Goal: Information Seeking & Learning: Learn about a topic

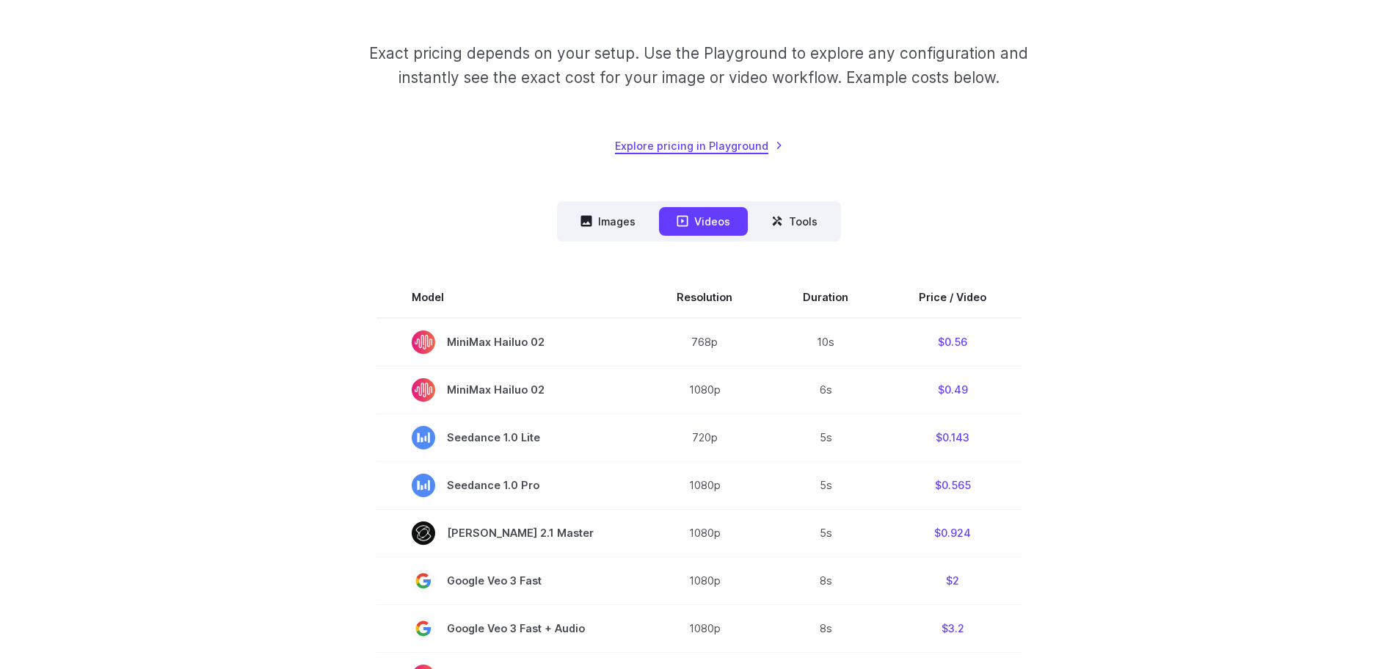
click at [679, 147] on link "Explore pricing in Playground" at bounding box center [699, 145] width 168 height 17
click at [607, 230] on button "Images" at bounding box center [608, 221] width 90 height 29
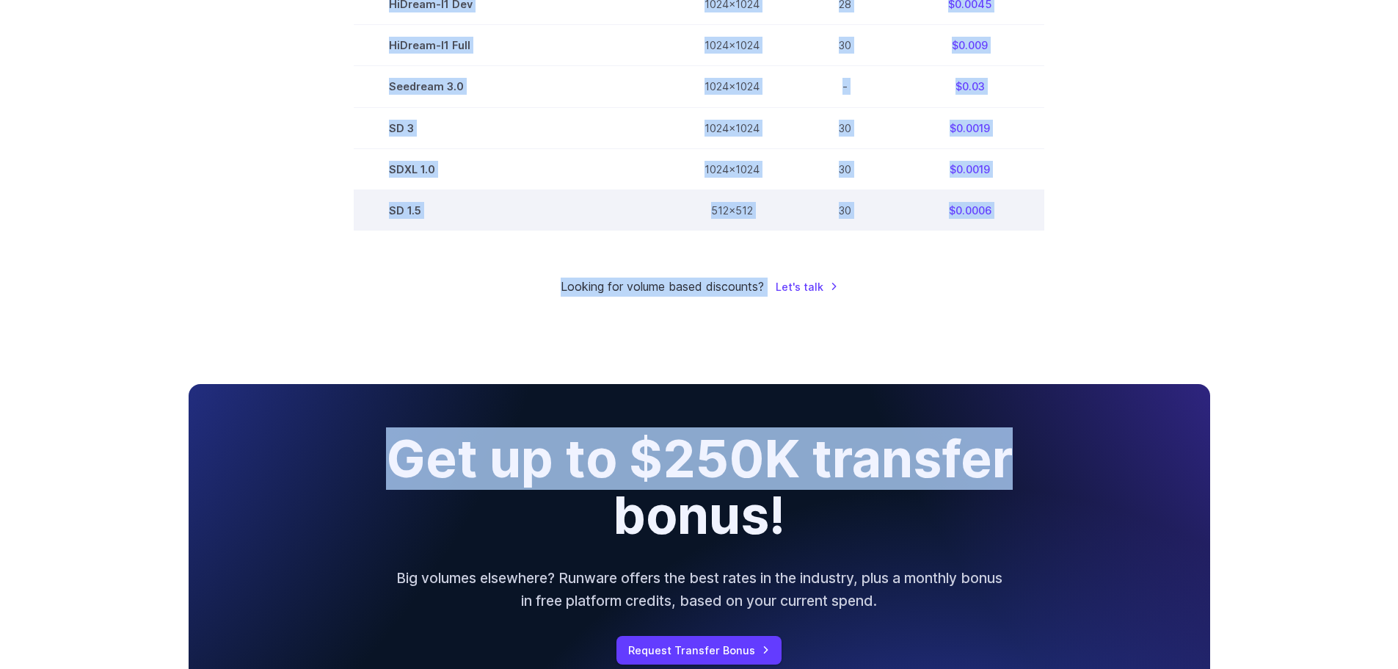
scroll to position [1101, 0]
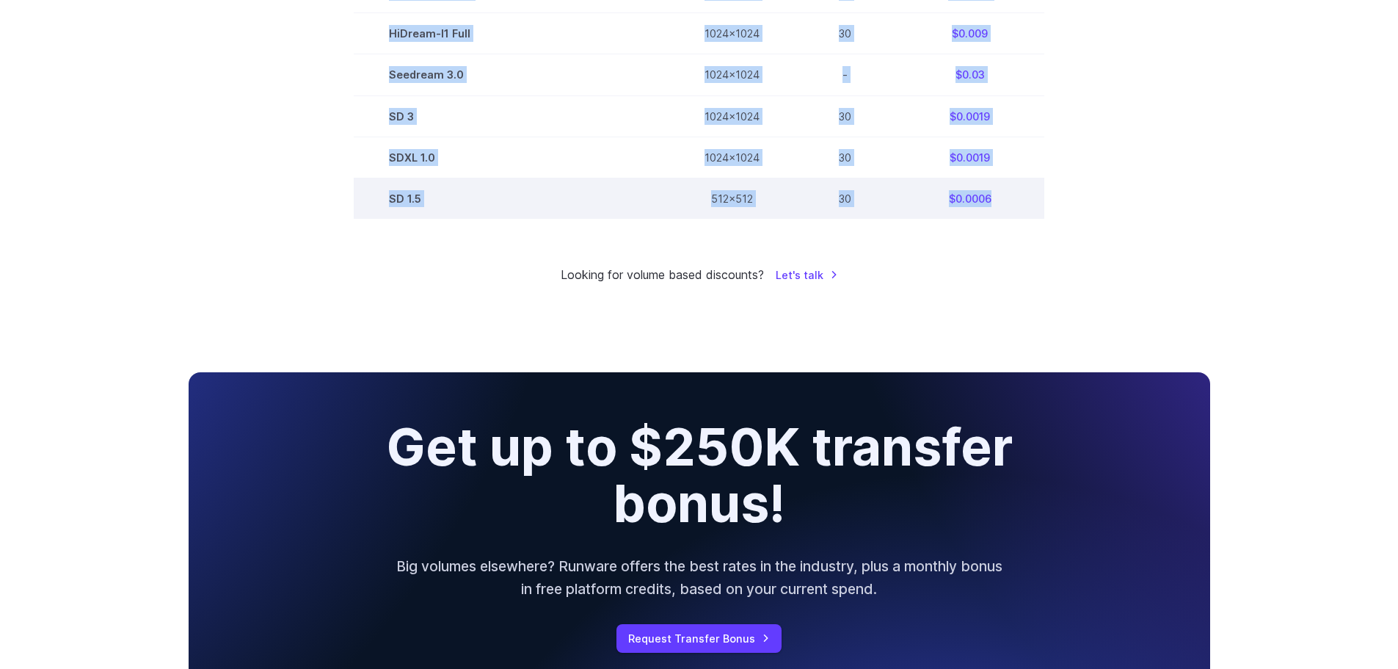
drag, startPoint x: 382, startPoint y: 299, endPoint x: 1018, endPoint y: 215, distance: 641.0
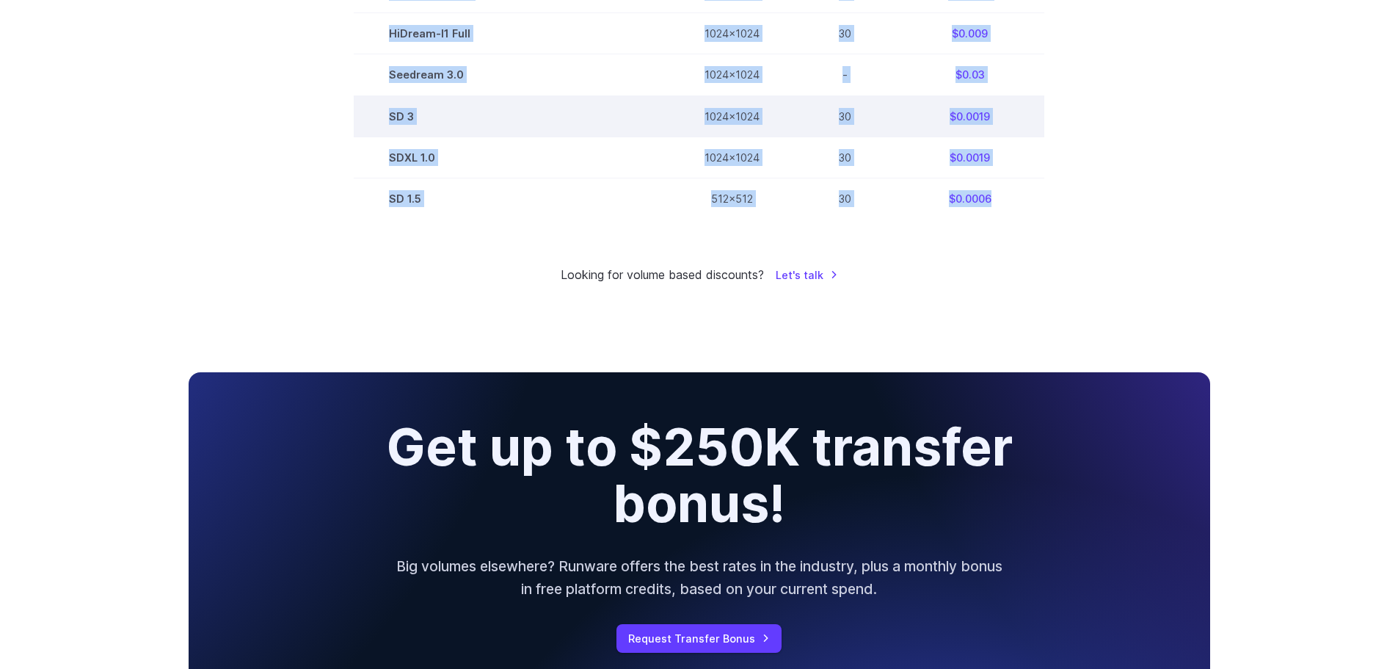
copy tbody "Model Size Steps Price / Image FLUX.1 [schnell] 1024x1024 4 $0.0013 FLUX.1 [dev…"
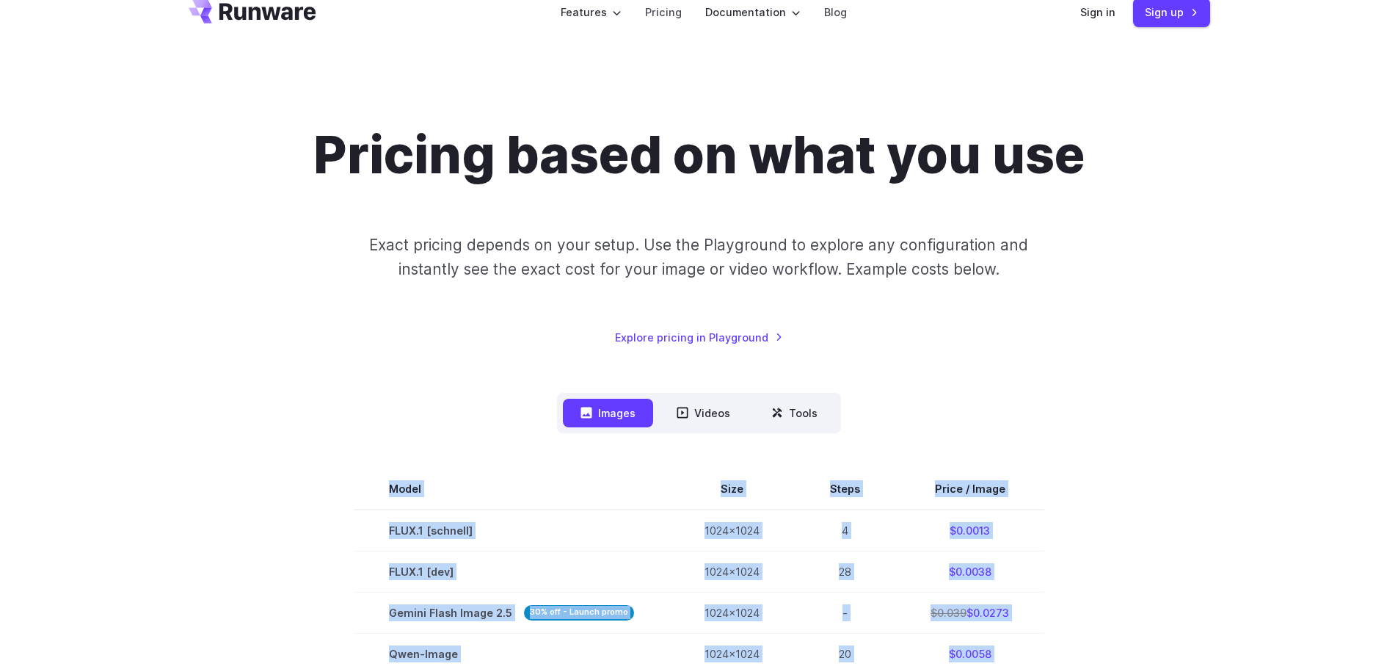
scroll to position [220, 0]
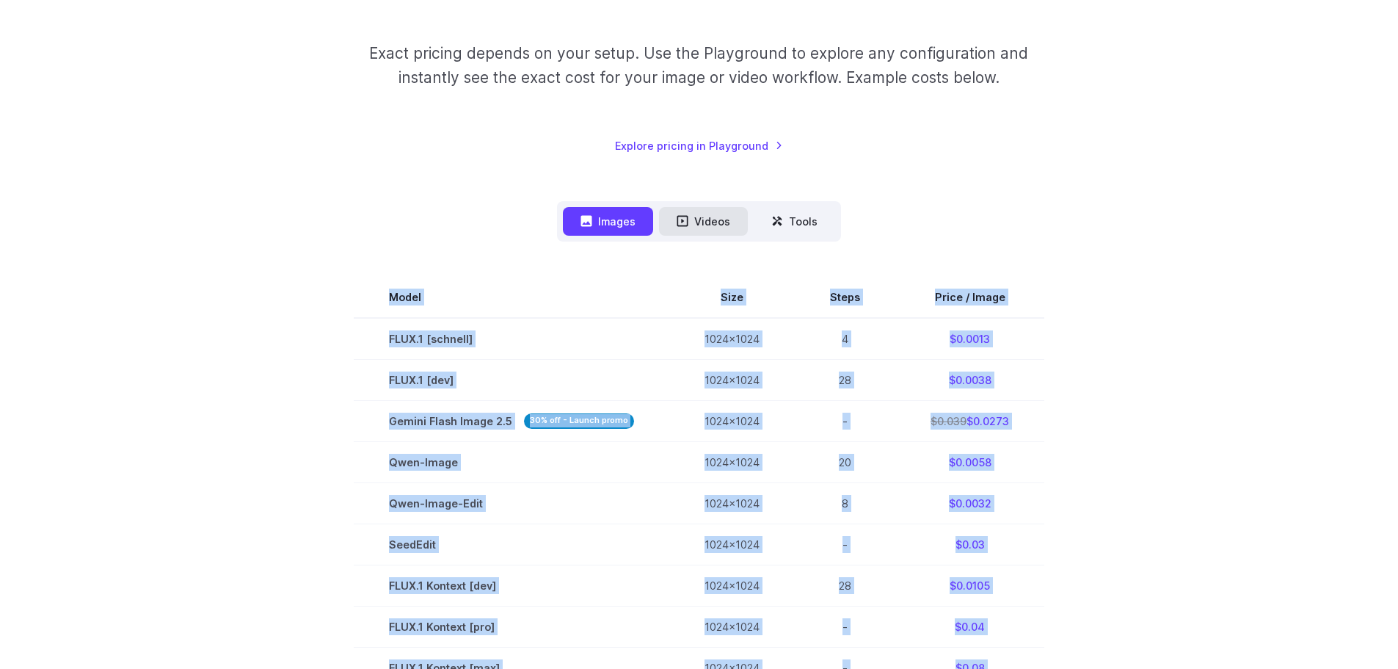
click at [677, 212] on button "Videos" at bounding box center [703, 221] width 89 height 29
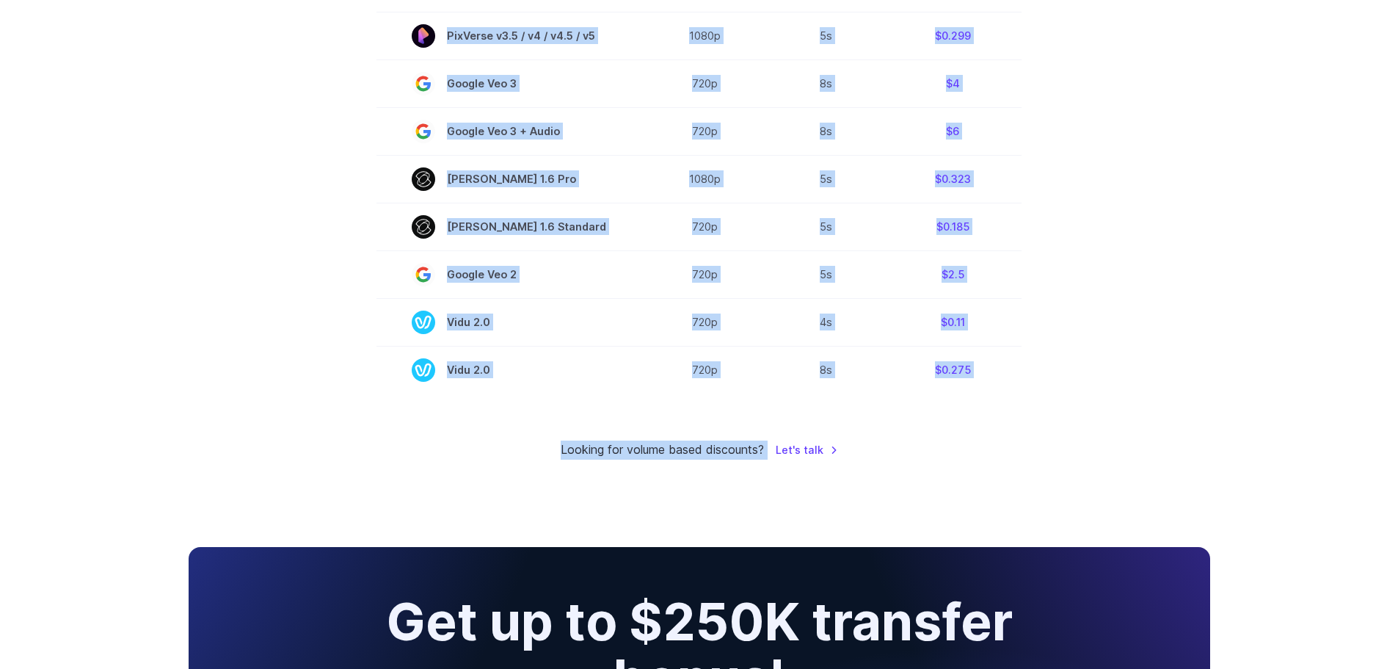
scroll to position [1101, 0]
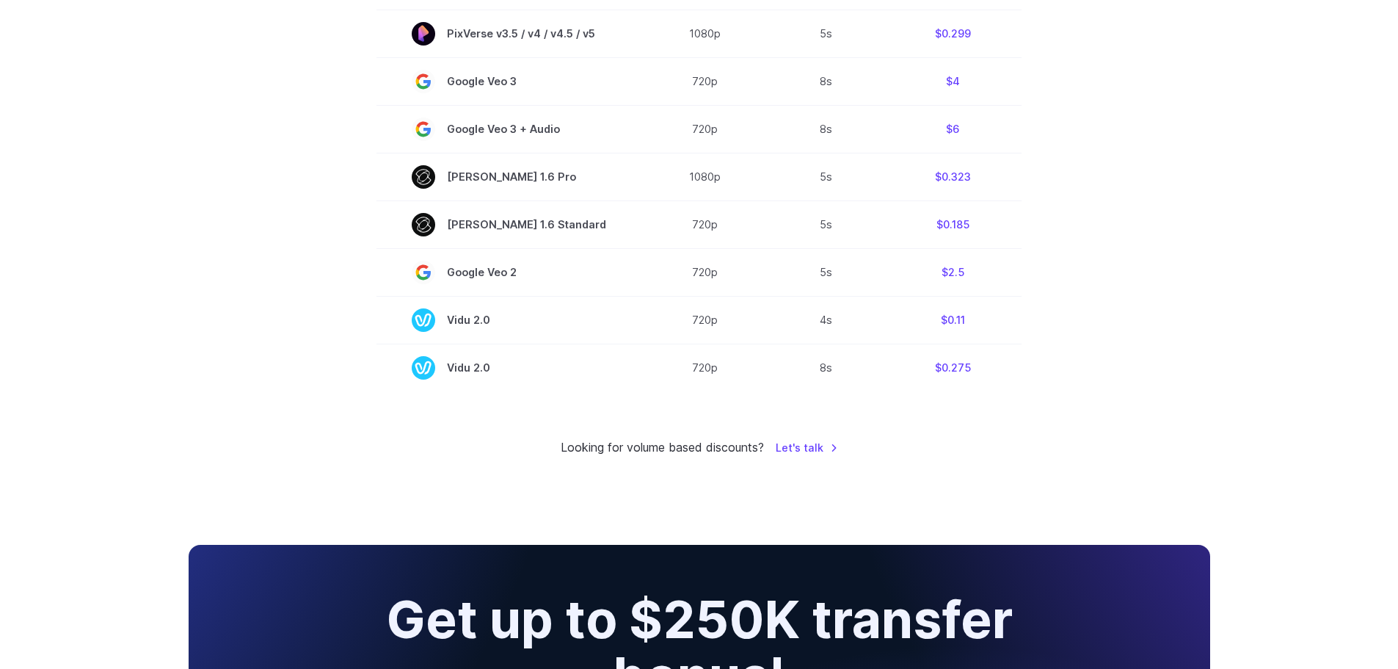
drag, startPoint x: 411, startPoint y: 327, endPoint x: 1050, endPoint y: 385, distance: 641.8
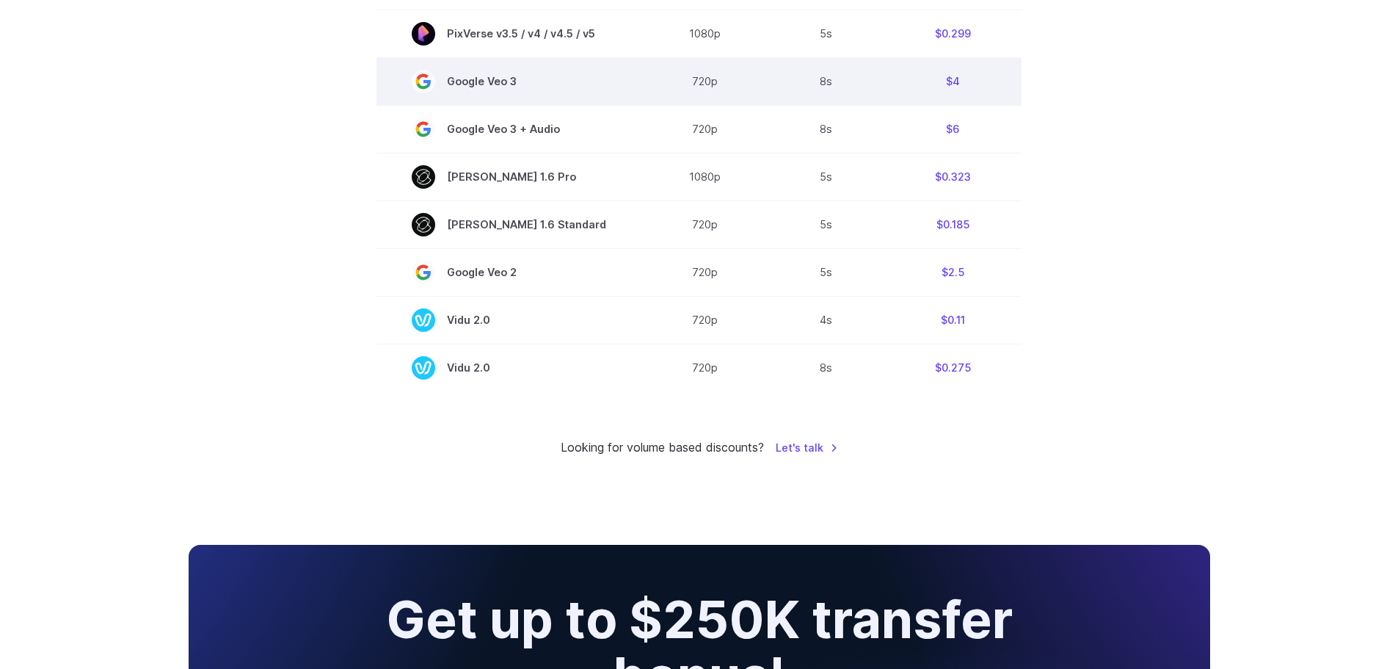
copy table "Model Resolution Duration Price / Video"
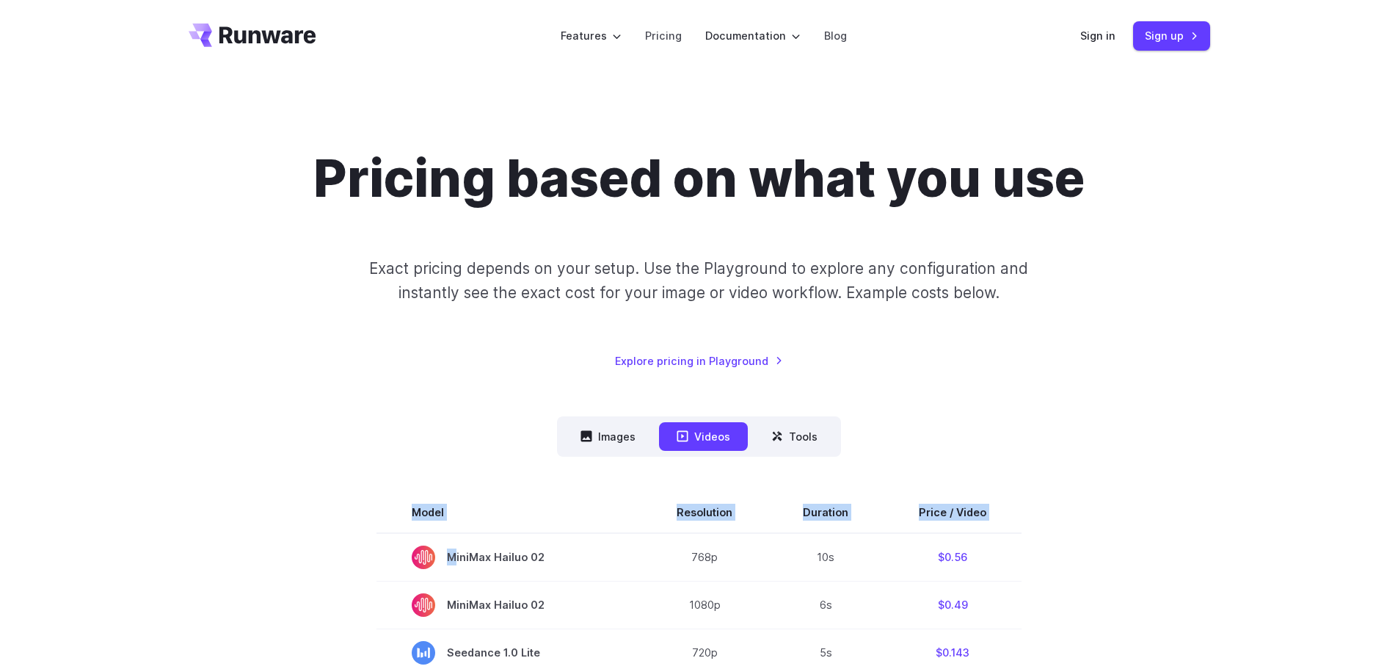
scroll to position [0, 0]
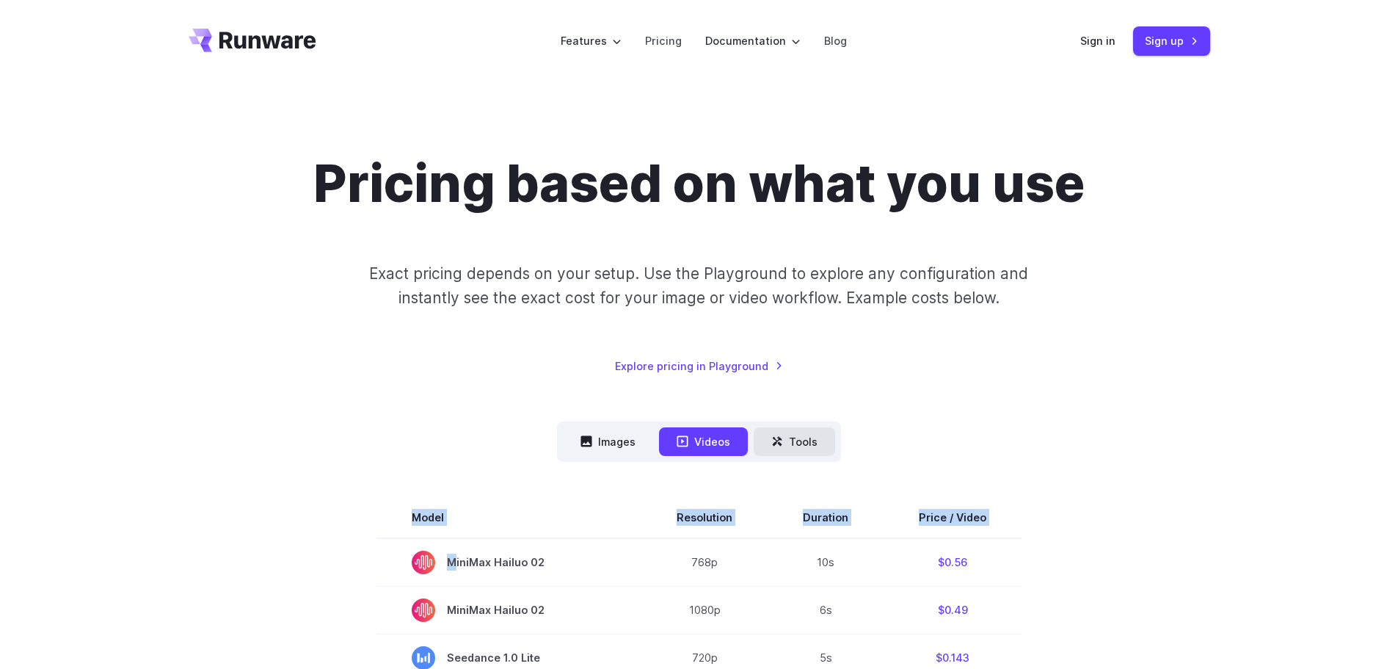
click at [778, 435] on button "Tools" at bounding box center [794, 441] width 81 height 29
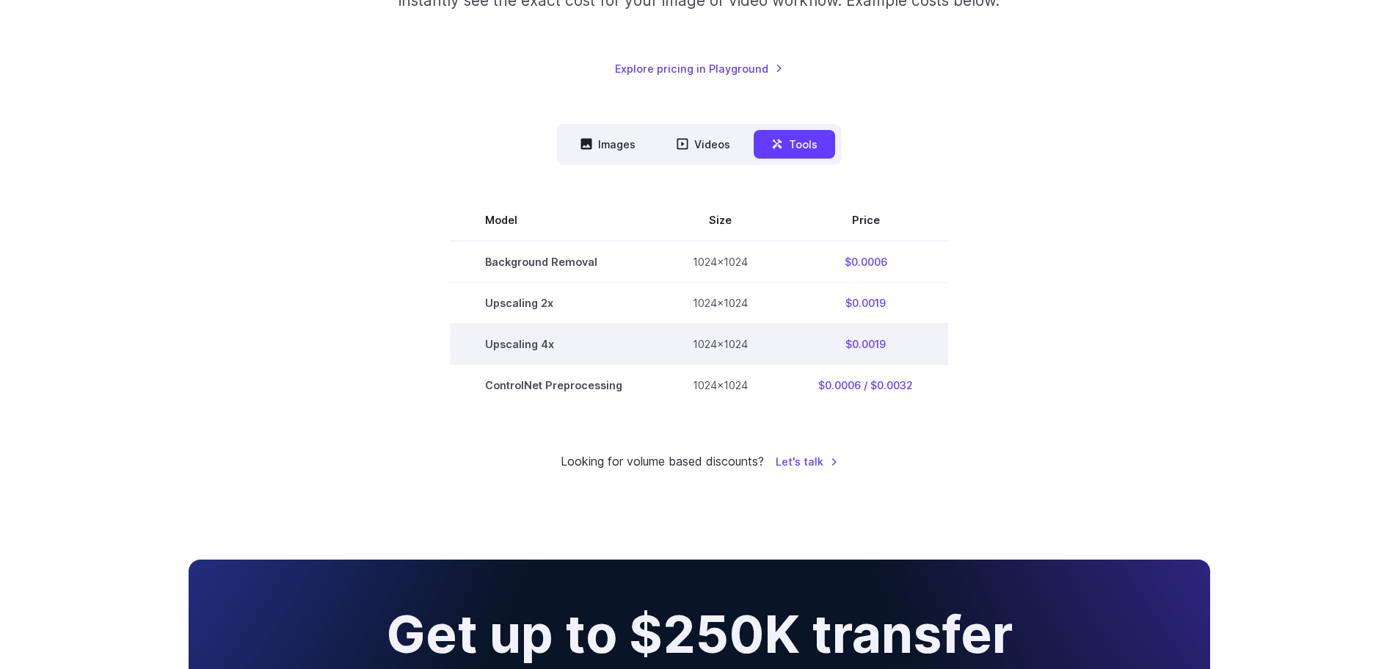
scroll to position [367, 0]
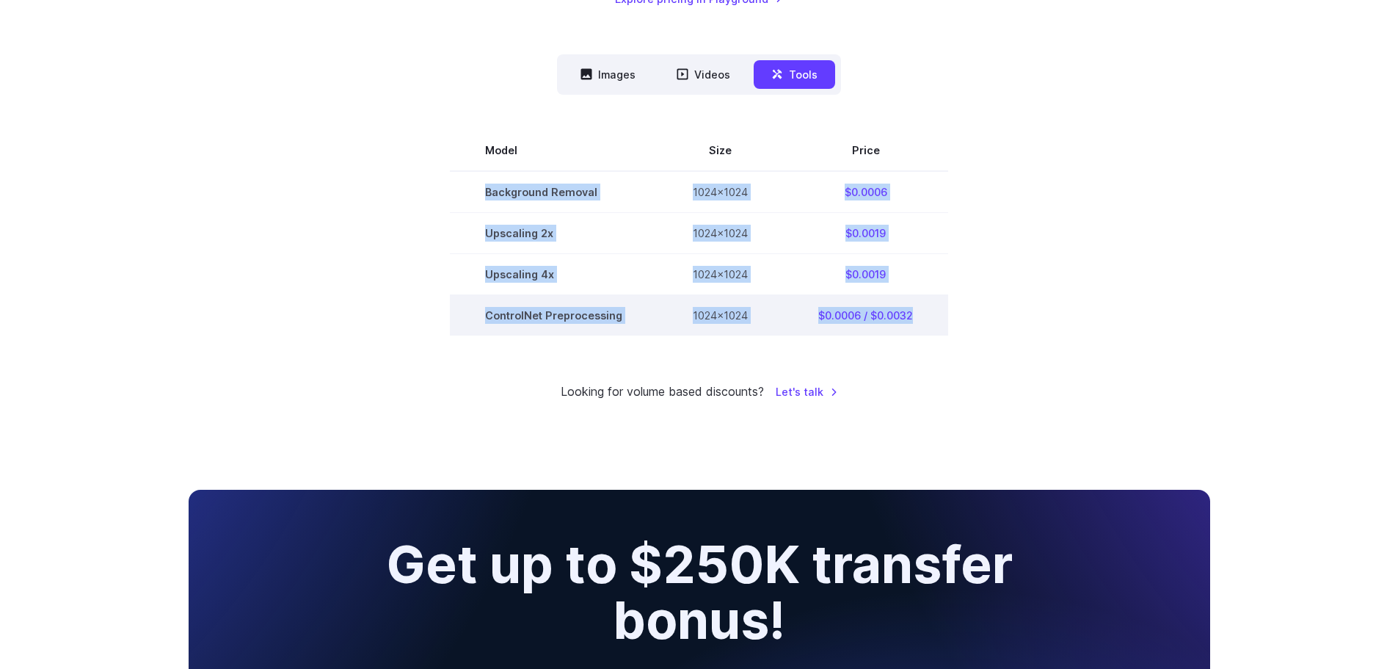
drag, startPoint x: 478, startPoint y: 189, endPoint x: 946, endPoint y: 327, distance: 487.2
click at [946, 327] on tbody "Model Size Price Background Removal 1024x1024 $0.0006 Upscaling 2x 1024x1024 $0…" at bounding box center [699, 232] width 498 height 205
copy tbody "Background Removal 1024x1024 $0.0006 Upscaling 2x 1024x1024 $0.0019 Upscaling 4…"
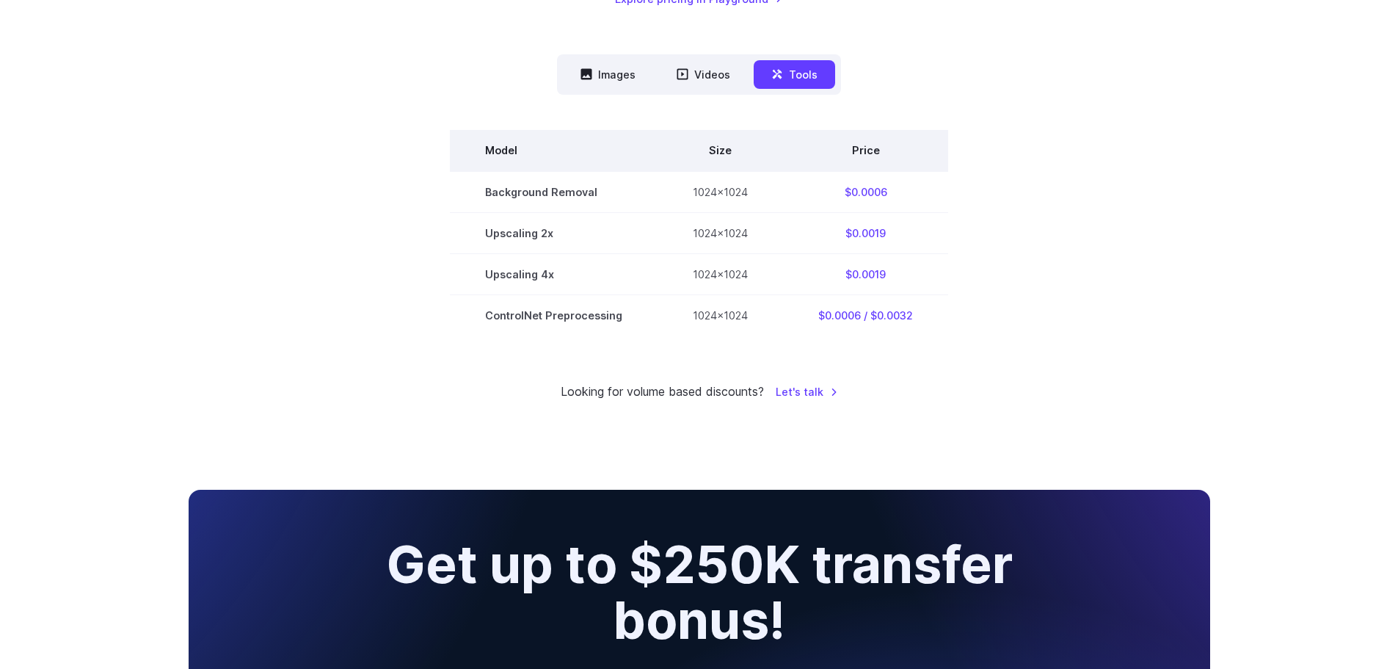
click at [575, 149] on th "Model" at bounding box center [554, 150] width 208 height 41
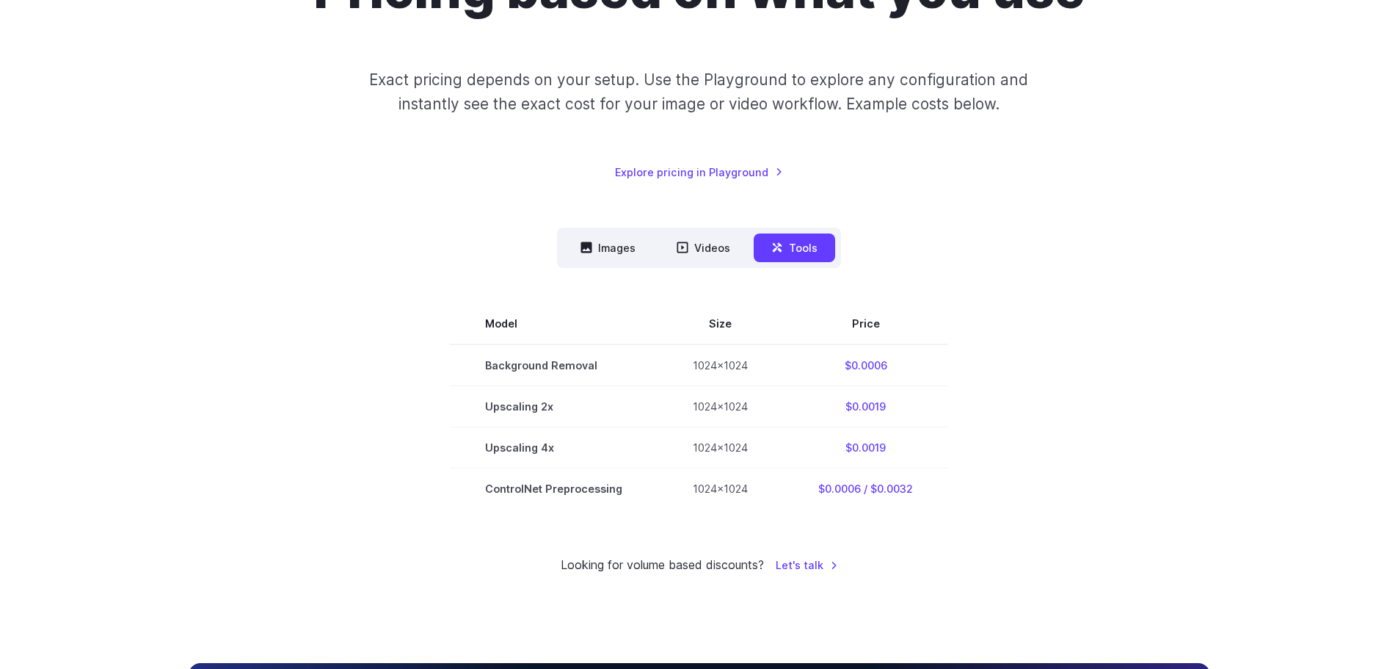
scroll to position [147, 0]
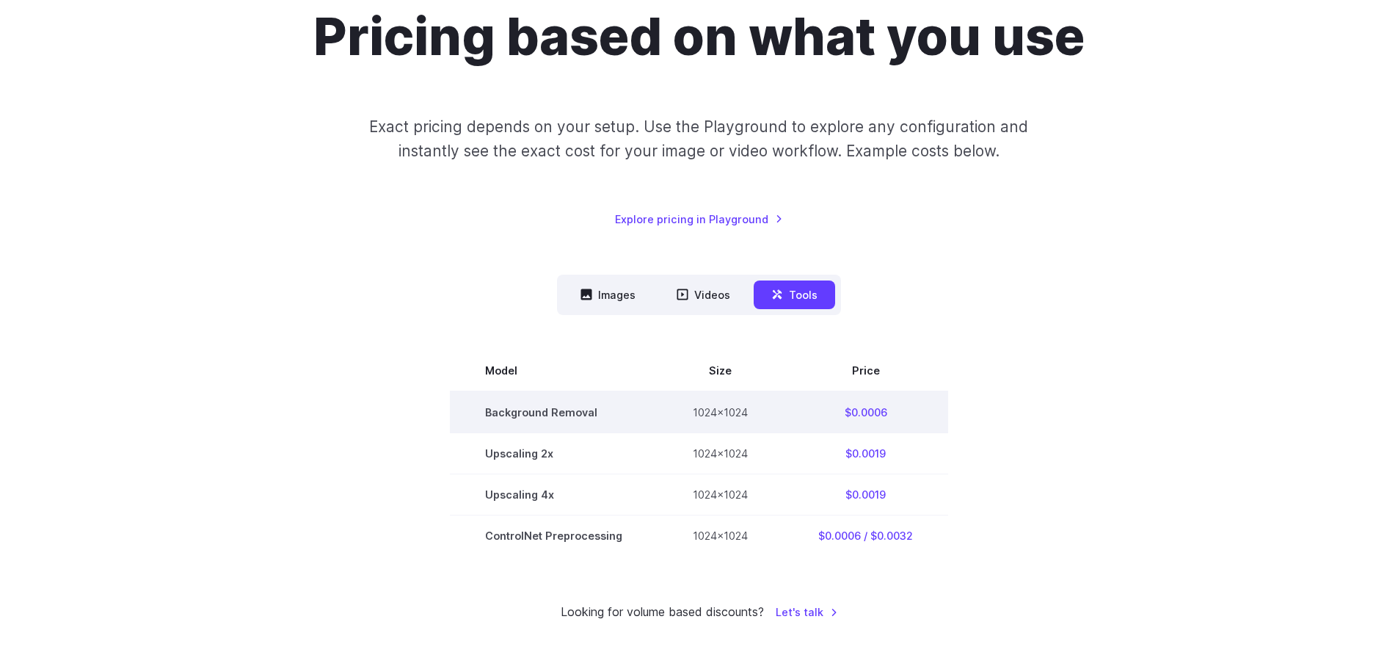
click at [857, 411] on td "$0.0006" at bounding box center [865, 412] width 165 height 42
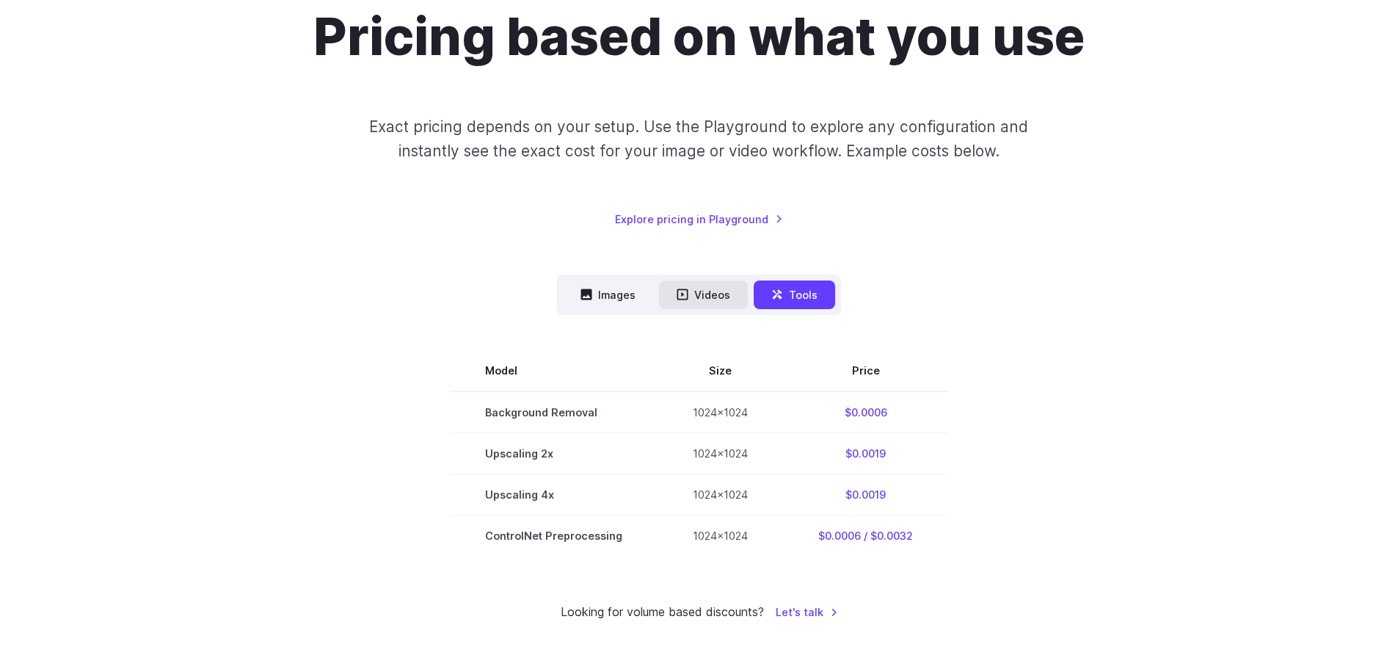
click at [695, 306] on button "Videos" at bounding box center [703, 294] width 89 height 29
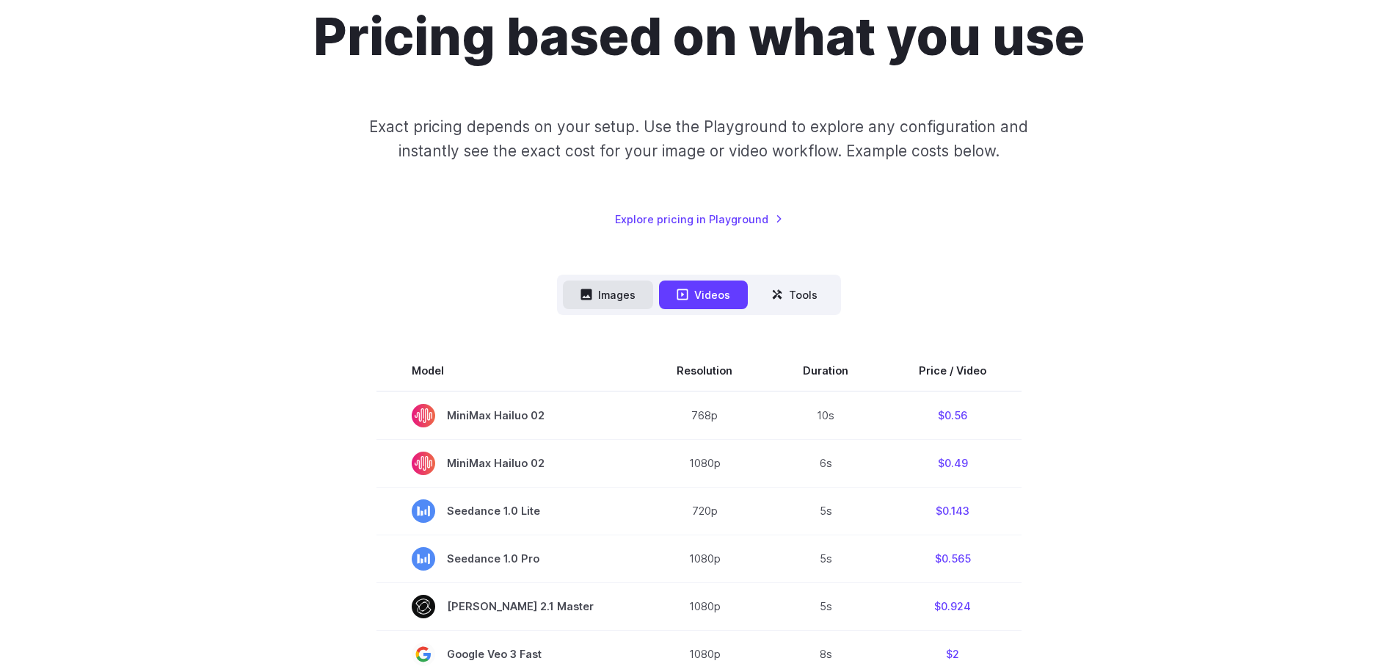
click at [620, 294] on button "Images" at bounding box center [608, 294] width 90 height 29
